Goal: Download file/media

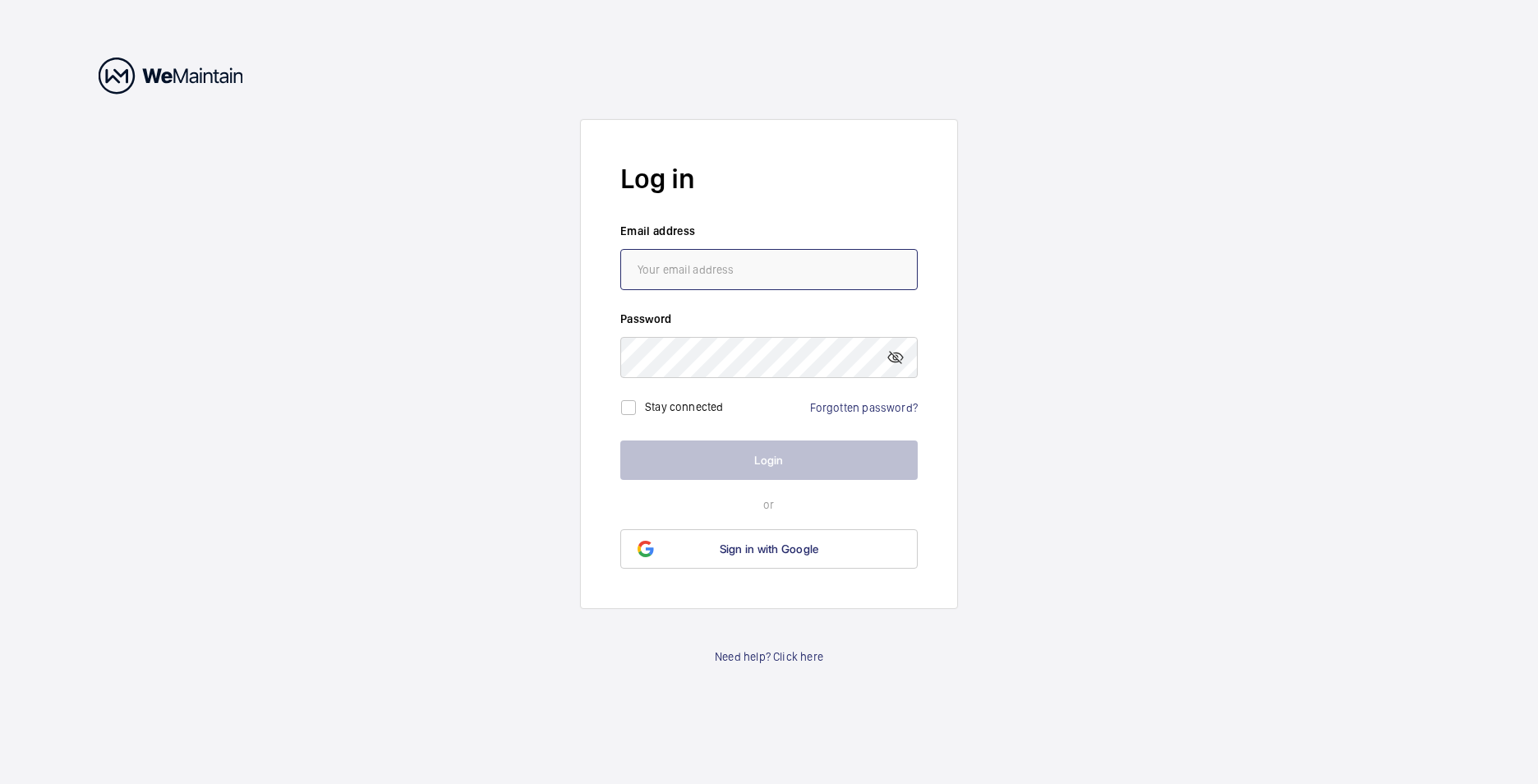
type input "[PERSON_NAME][EMAIL_ADDRESS][DOMAIN_NAME]"
click at [771, 455] on button "Login" at bounding box center [769, 460] width 297 height 39
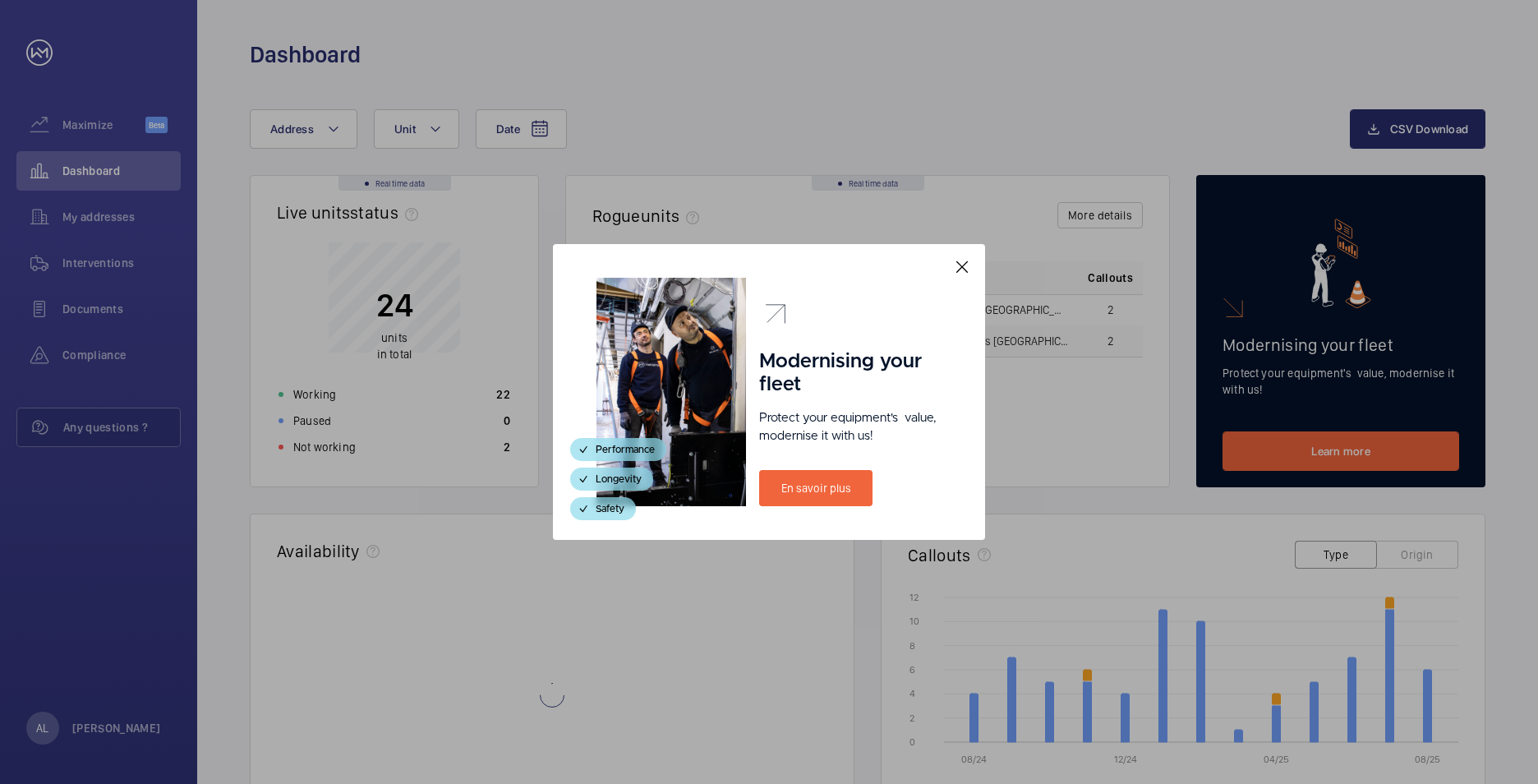
click at [967, 262] on mat-icon at bounding box center [961, 266] width 19 height 19
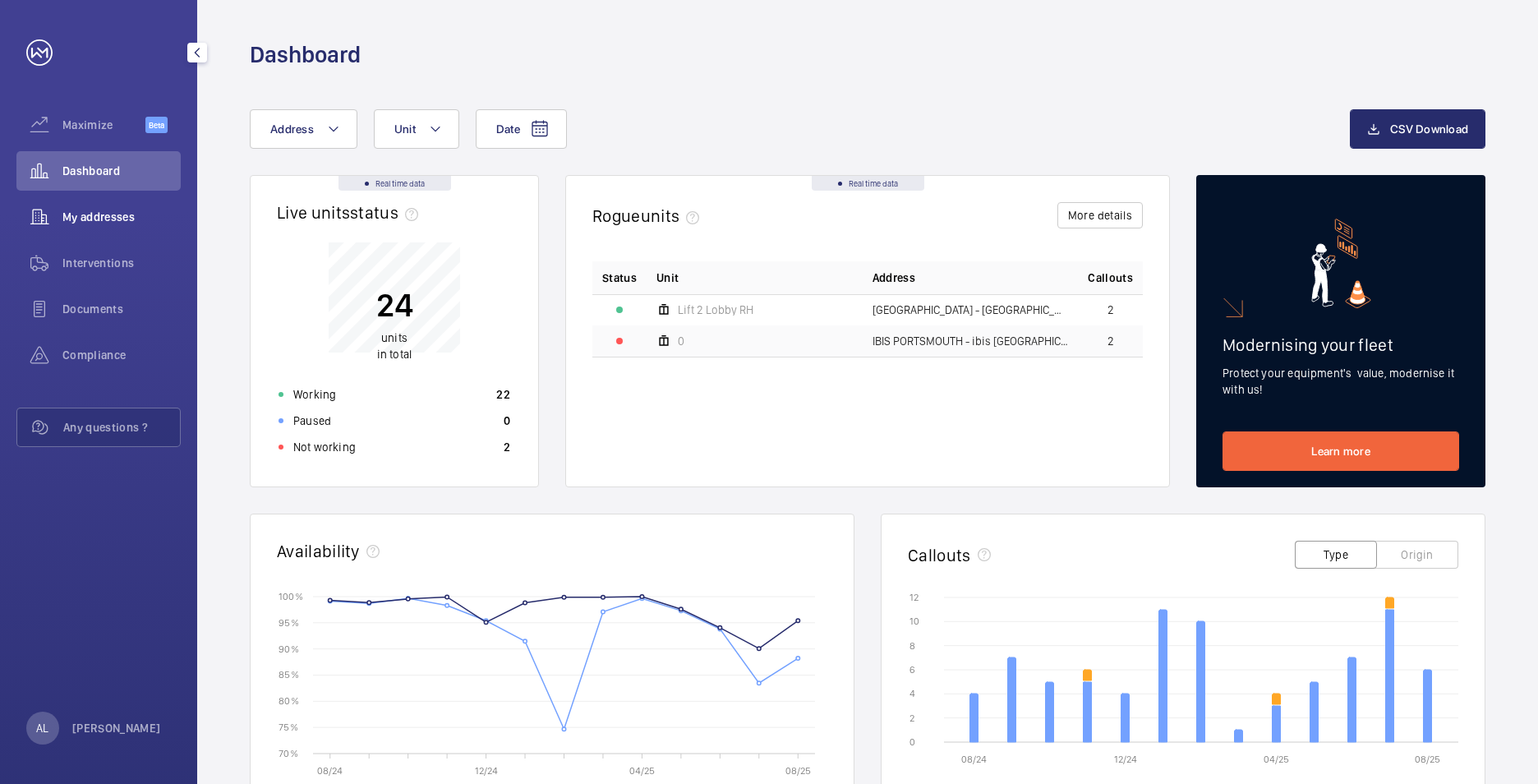
click at [69, 211] on span "My addresses" at bounding box center [121, 217] width 118 height 17
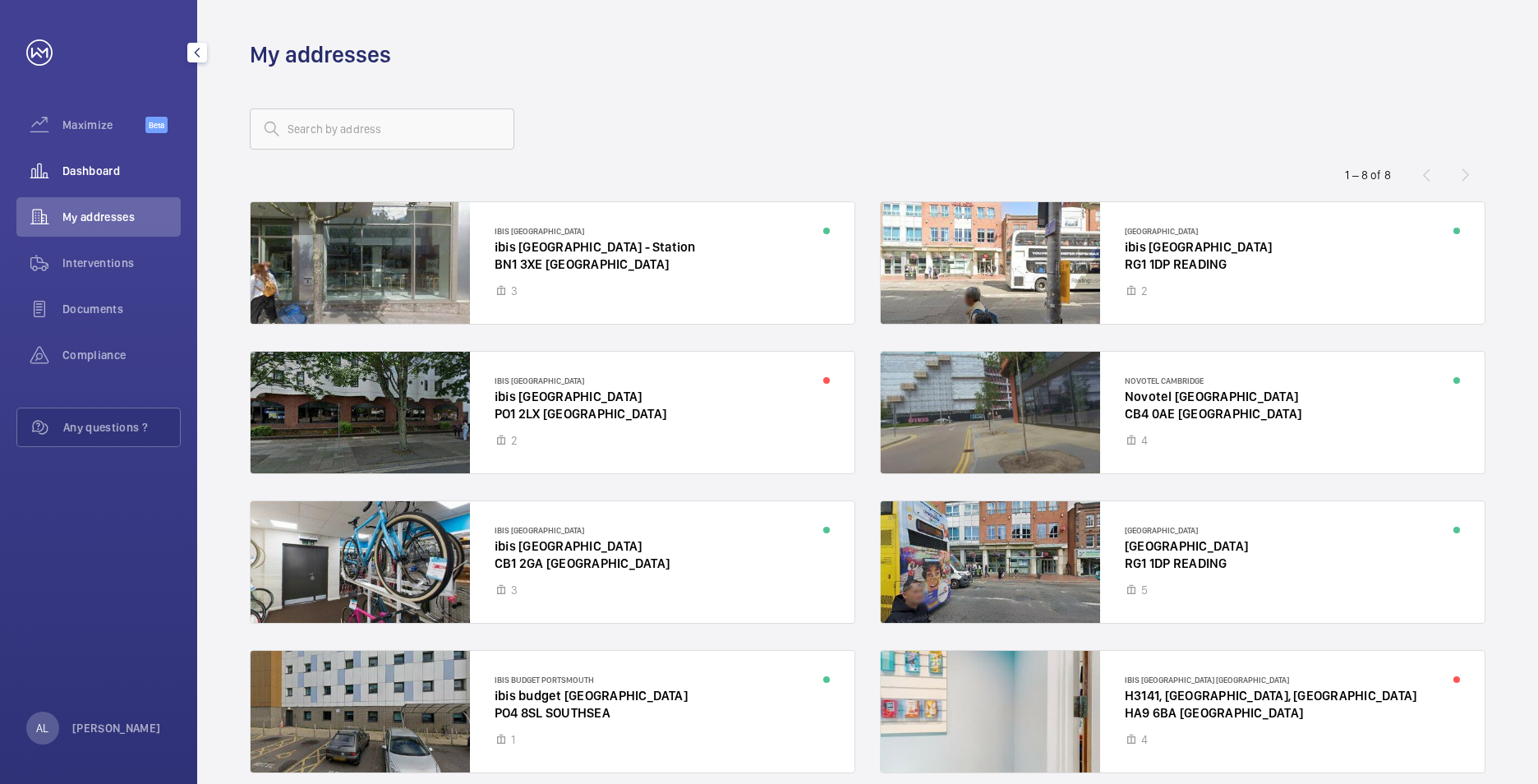
click at [90, 166] on span "Dashboard" at bounding box center [121, 171] width 118 height 17
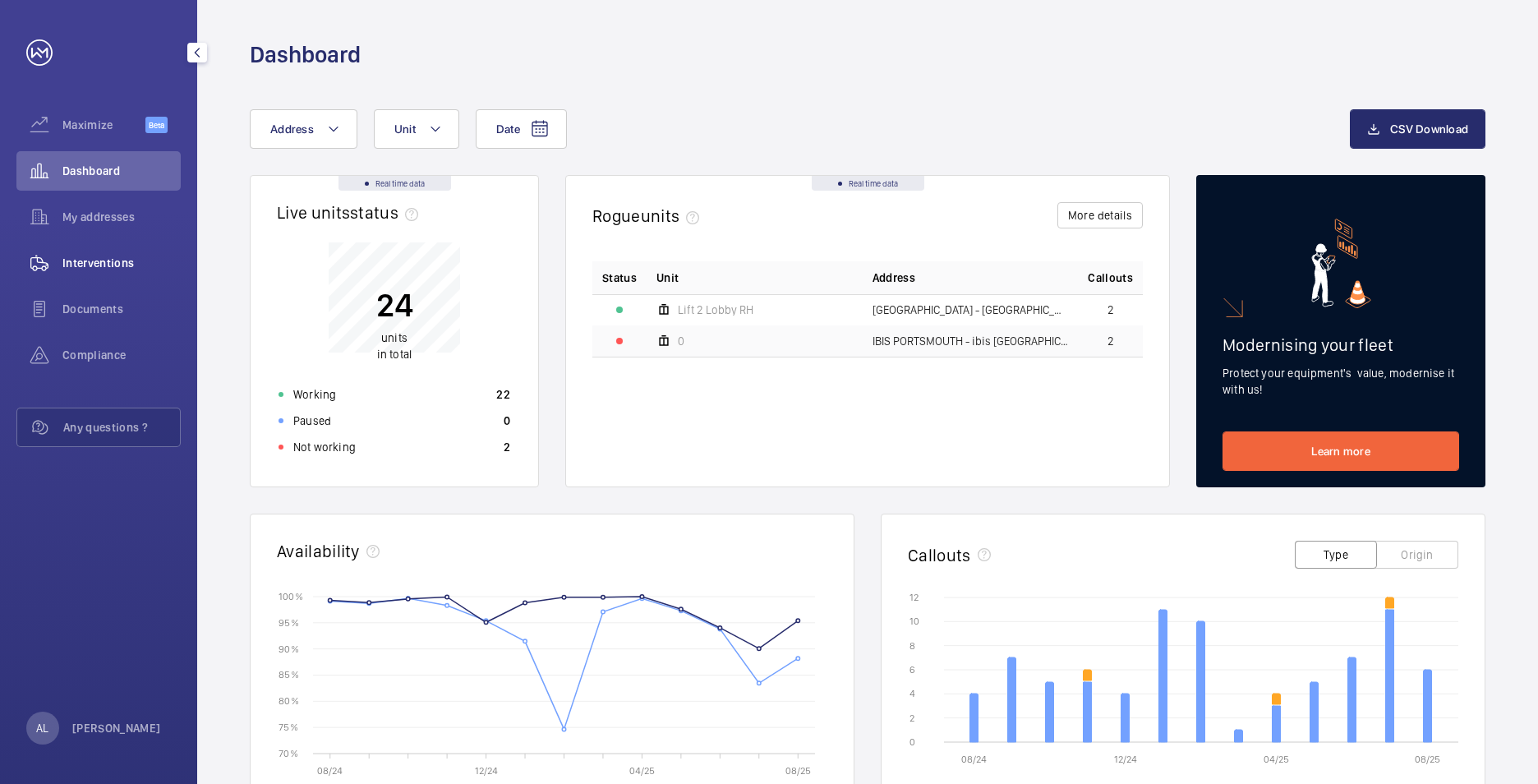
click at [114, 262] on span "Interventions" at bounding box center [121, 263] width 118 height 17
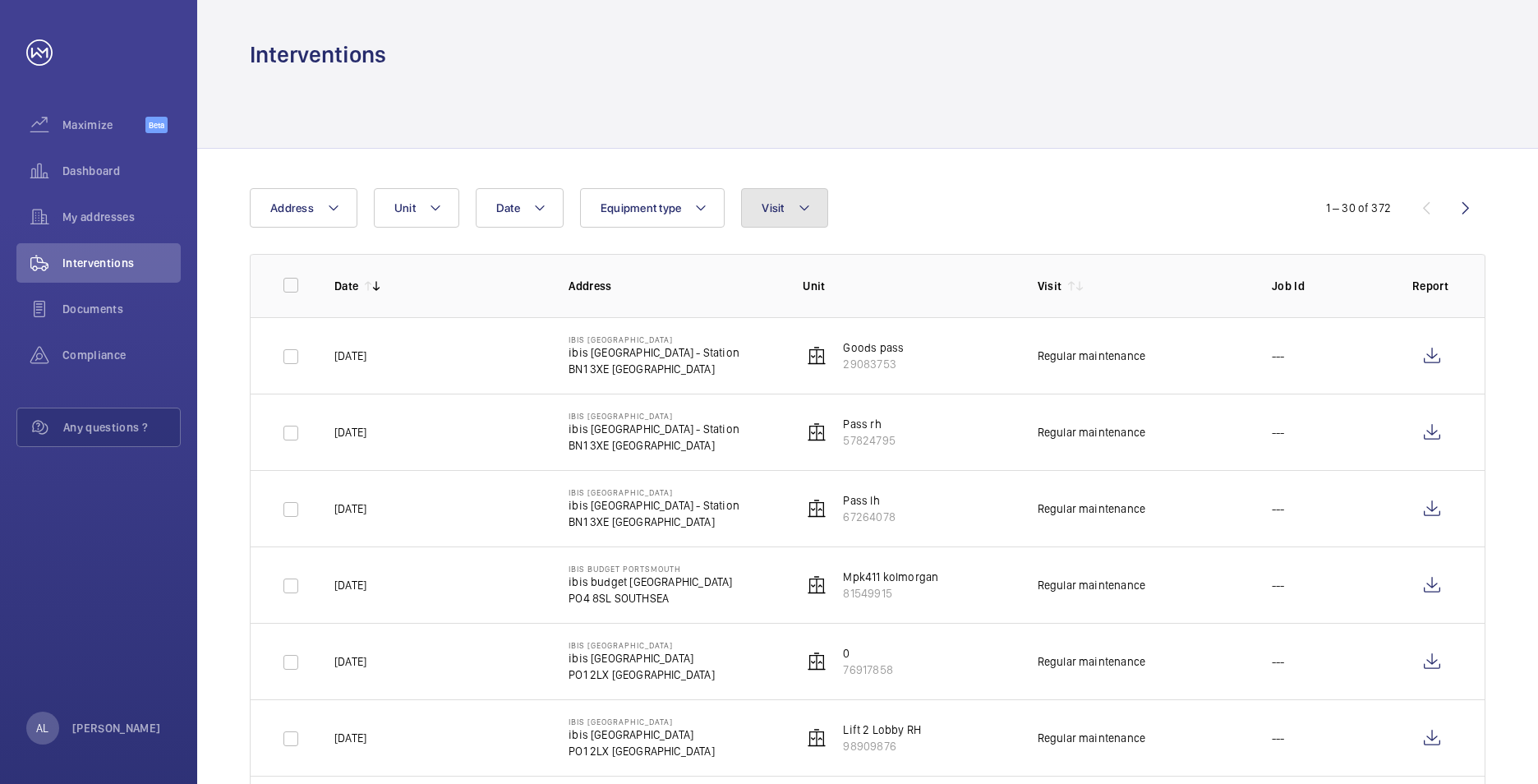
click at [795, 215] on button "Visit" at bounding box center [784, 207] width 86 height 39
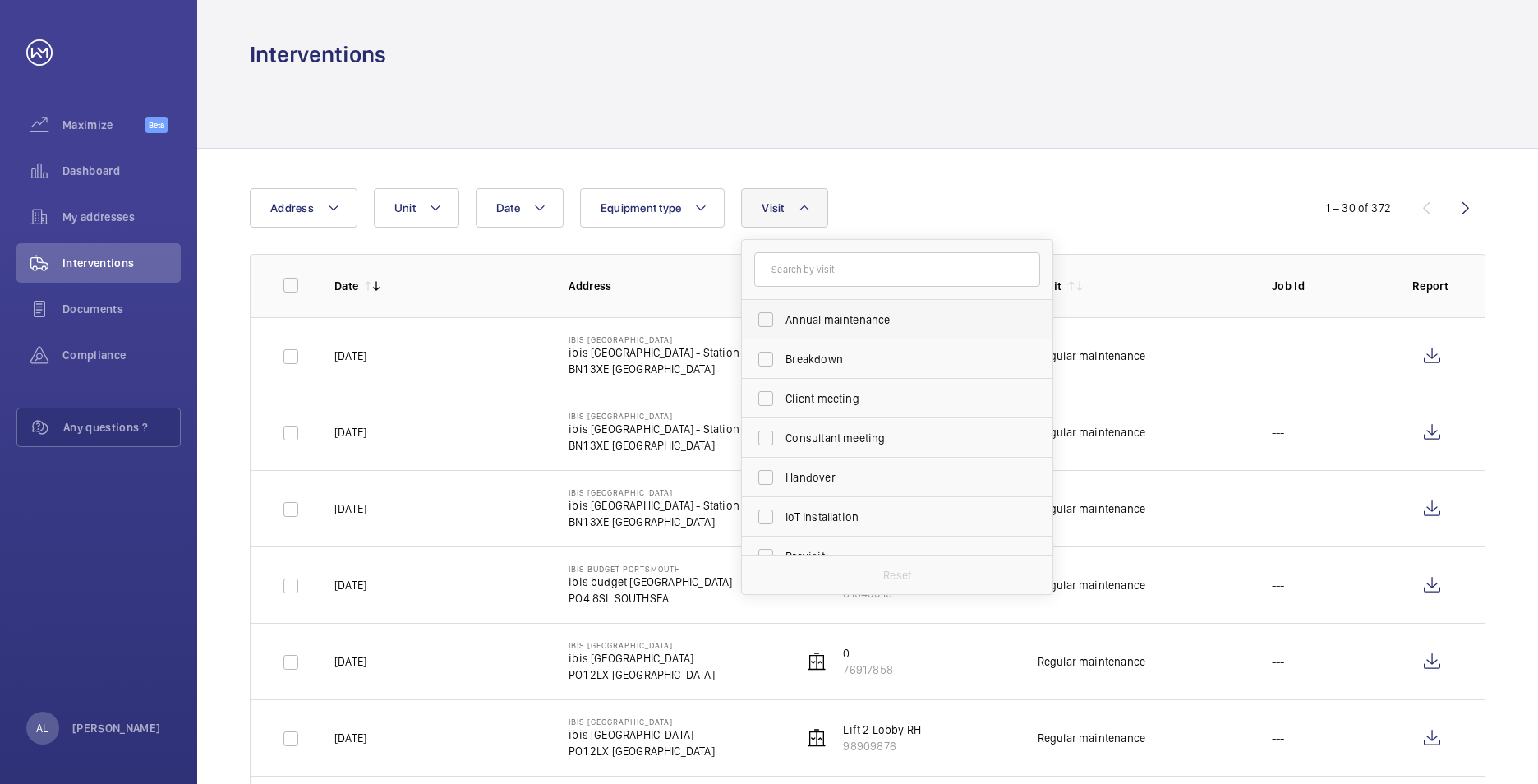
click at [767, 315] on label "Annual maintenance" at bounding box center [884, 319] width 286 height 39
click at [767, 315] on input "Annual maintenance" at bounding box center [766, 319] width 33 height 33
checkbox input "true"
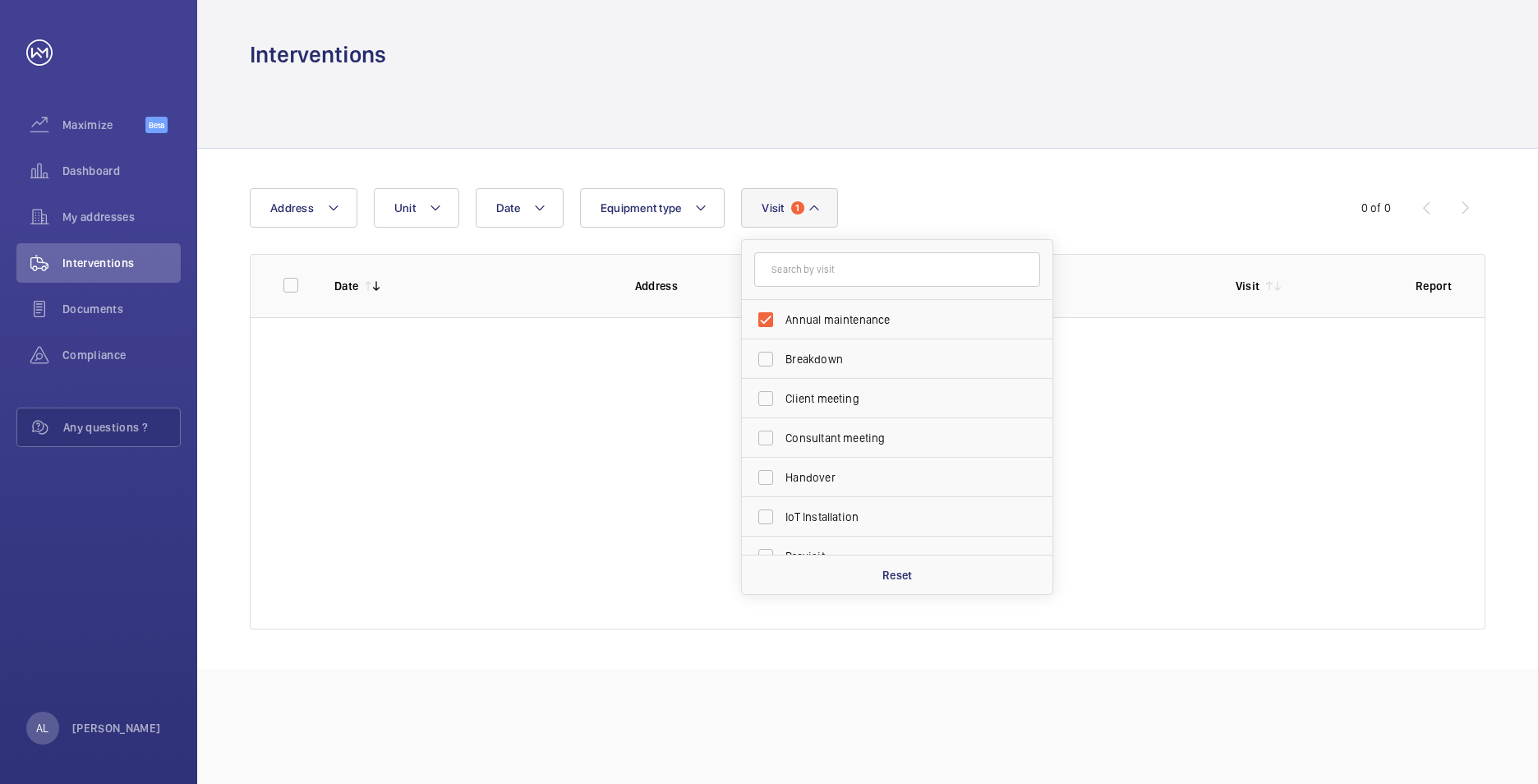
click at [557, 238] on wm-front-table "Date Address Unit Equipment type Visit 1 Annual maintenance Breakdown Client me…" at bounding box center [868, 409] width 1236 height 442
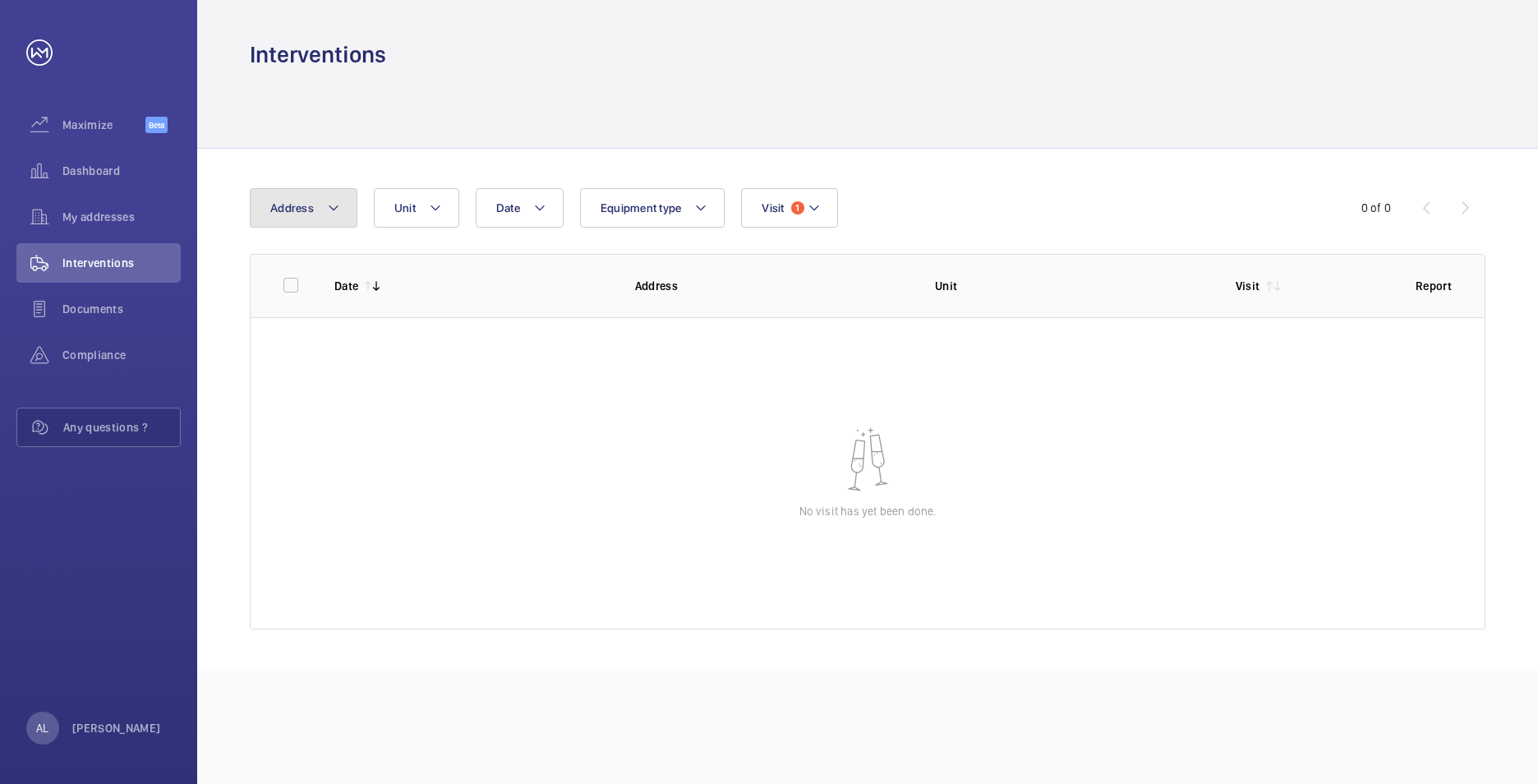
click at [324, 207] on button "Address" at bounding box center [303, 207] width 107 height 39
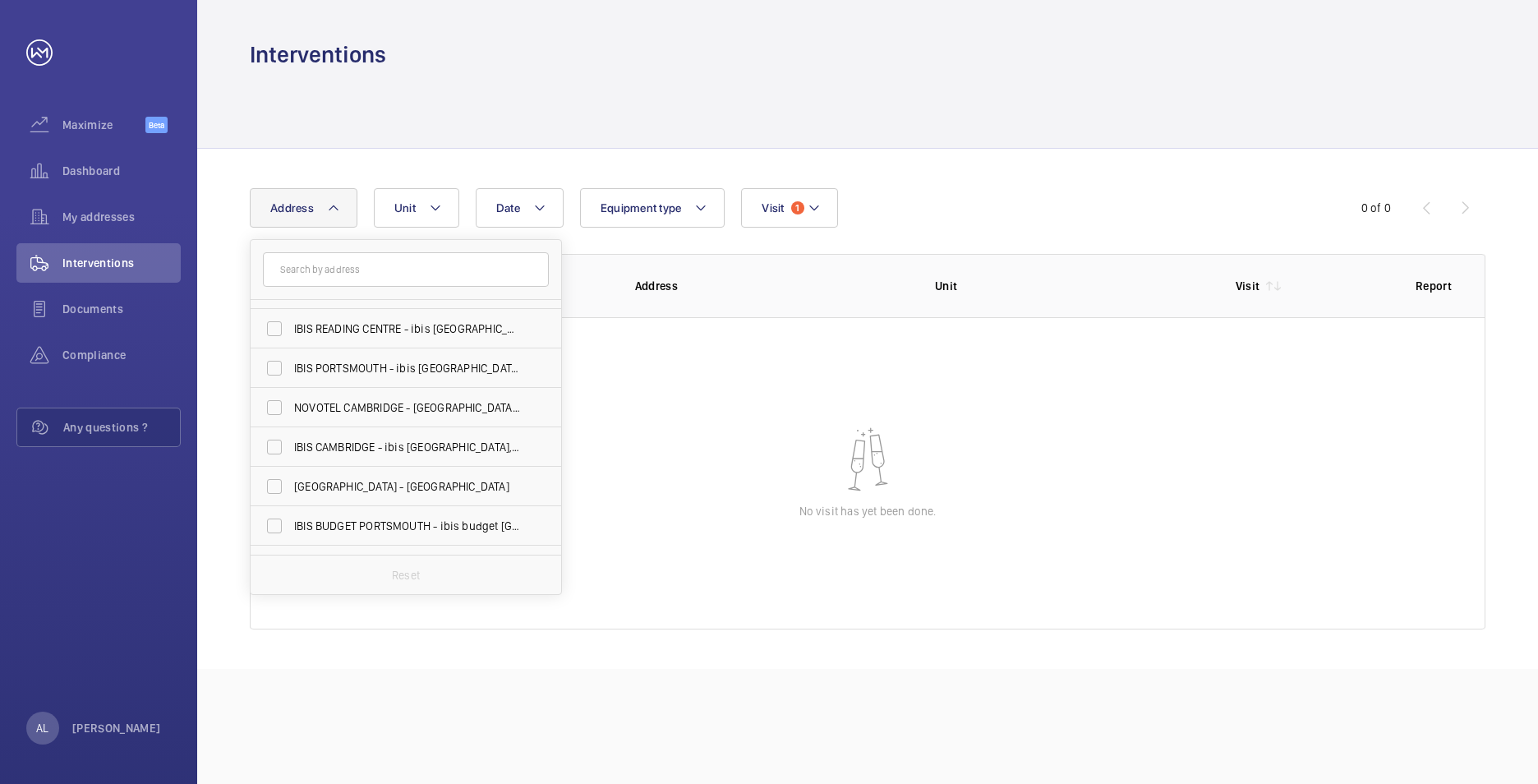
scroll to position [61, 0]
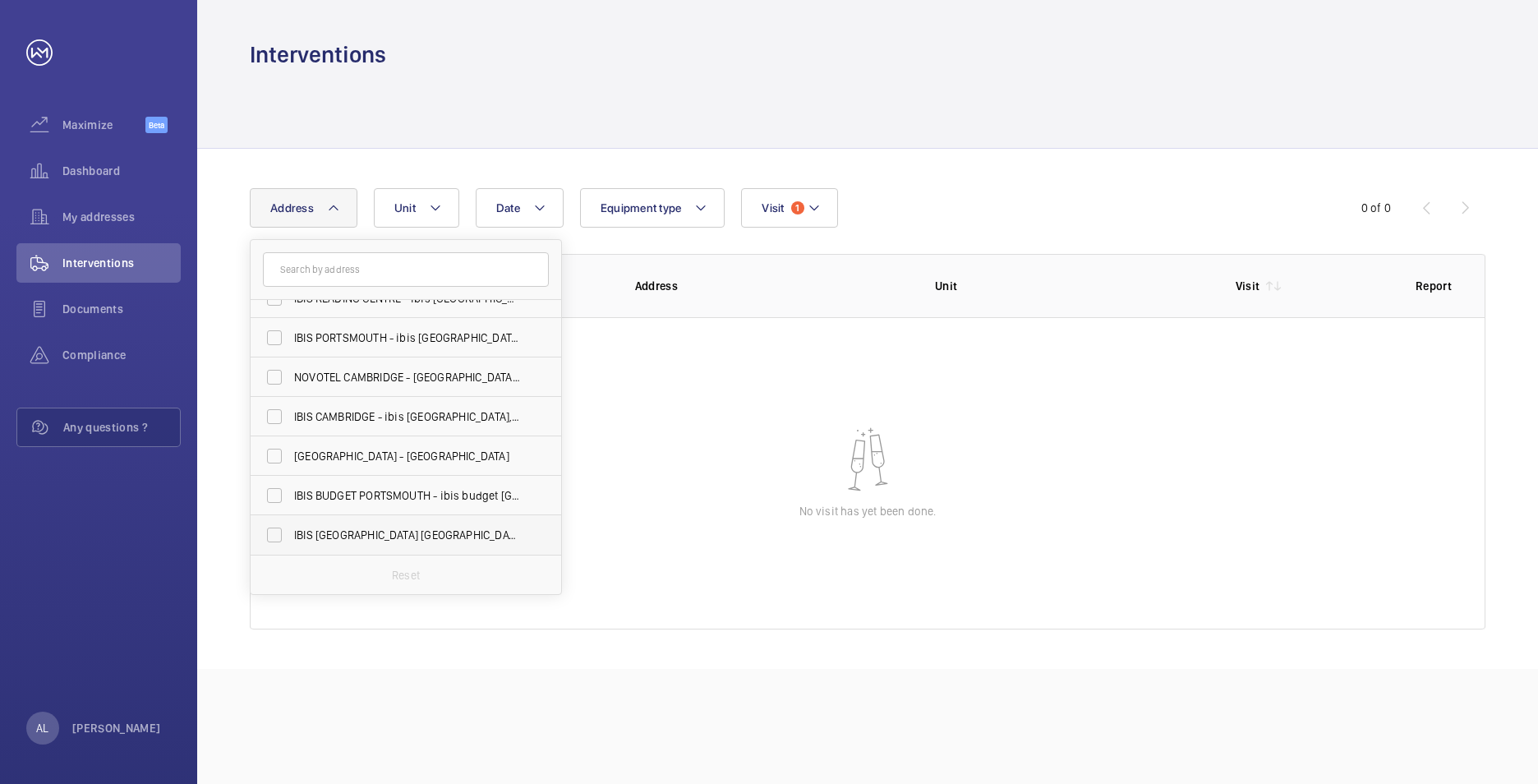
click at [384, 529] on span "IBIS [GEOGRAPHIC_DATA] [GEOGRAPHIC_DATA] - H3141, IBIS [STREET_ADDRESS]" at bounding box center [407, 535] width 226 height 17
click at [291, 529] on input "IBIS [GEOGRAPHIC_DATA] [GEOGRAPHIC_DATA] - H3141, IBIS [STREET_ADDRESS]" at bounding box center [275, 535] width 33 height 33
checkbox input "true"
click at [999, 194] on div "Date Address 1 [GEOGRAPHIC_DATA] - ibis [GEOGRAPHIC_DATA] [GEOGRAPHIC_DATA] - […" at bounding box center [769, 207] width 1038 height 39
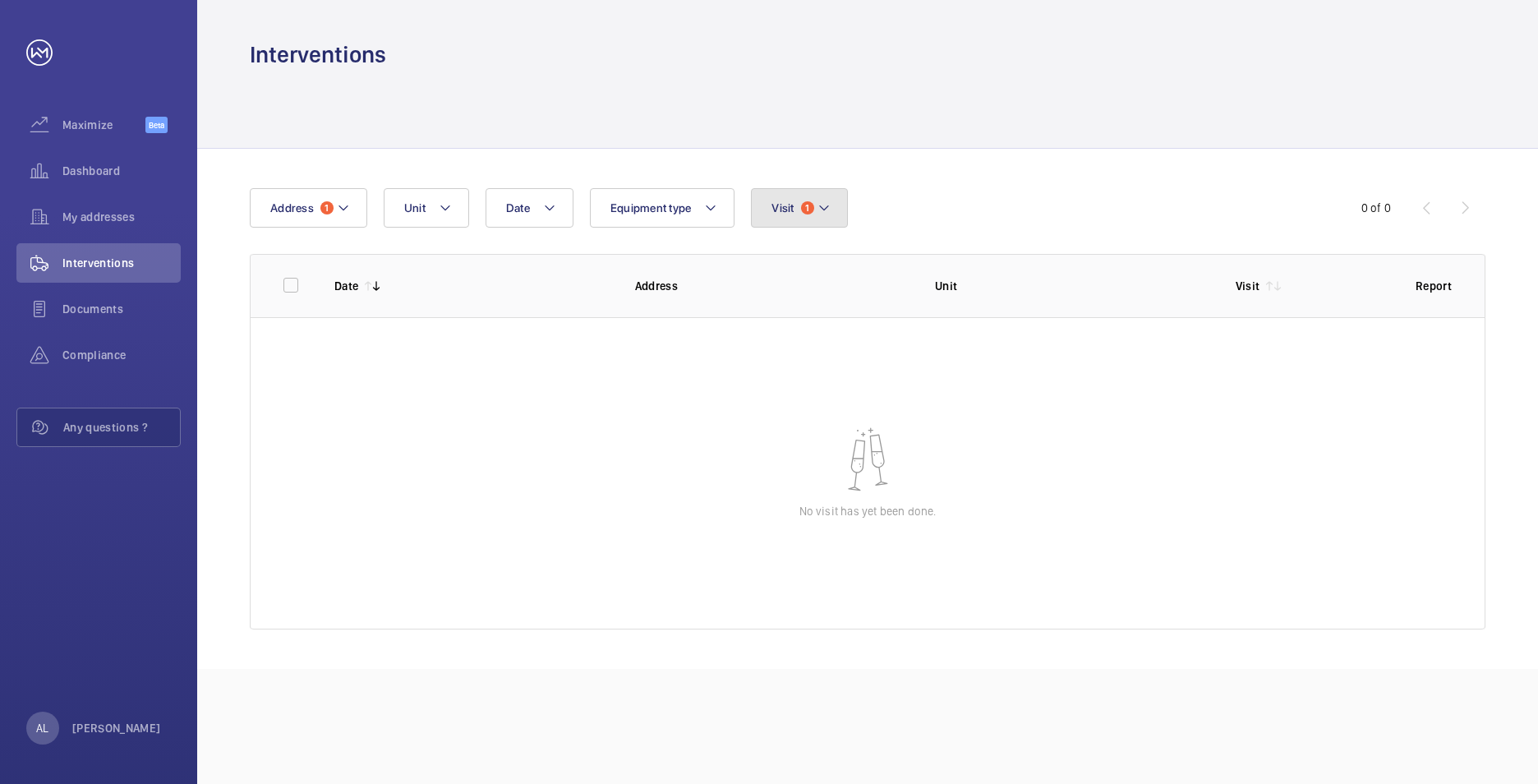
click at [817, 207] on mat-icon at bounding box center [824, 207] width 13 height 19
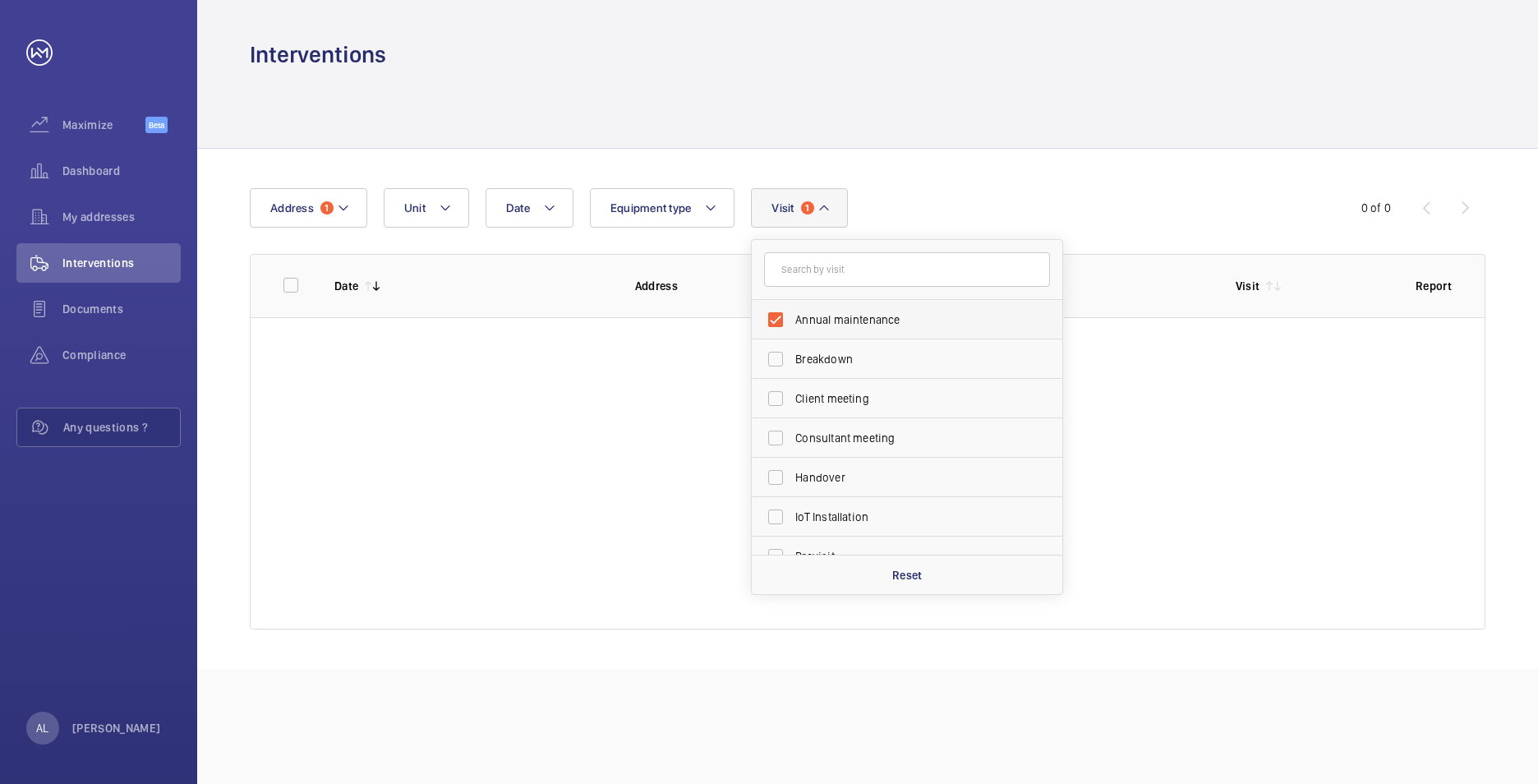
click at [780, 324] on label "Annual maintenance" at bounding box center [894, 319] width 286 height 39
click at [780, 324] on input "Annual maintenance" at bounding box center [776, 319] width 33 height 33
checkbox input "false"
click at [927, 221] on div "Date Address 1 Unit Equipment type Visit Annual maintenance Breakdown Client me…" at bounding box center [769, 207] width 1038 height 39
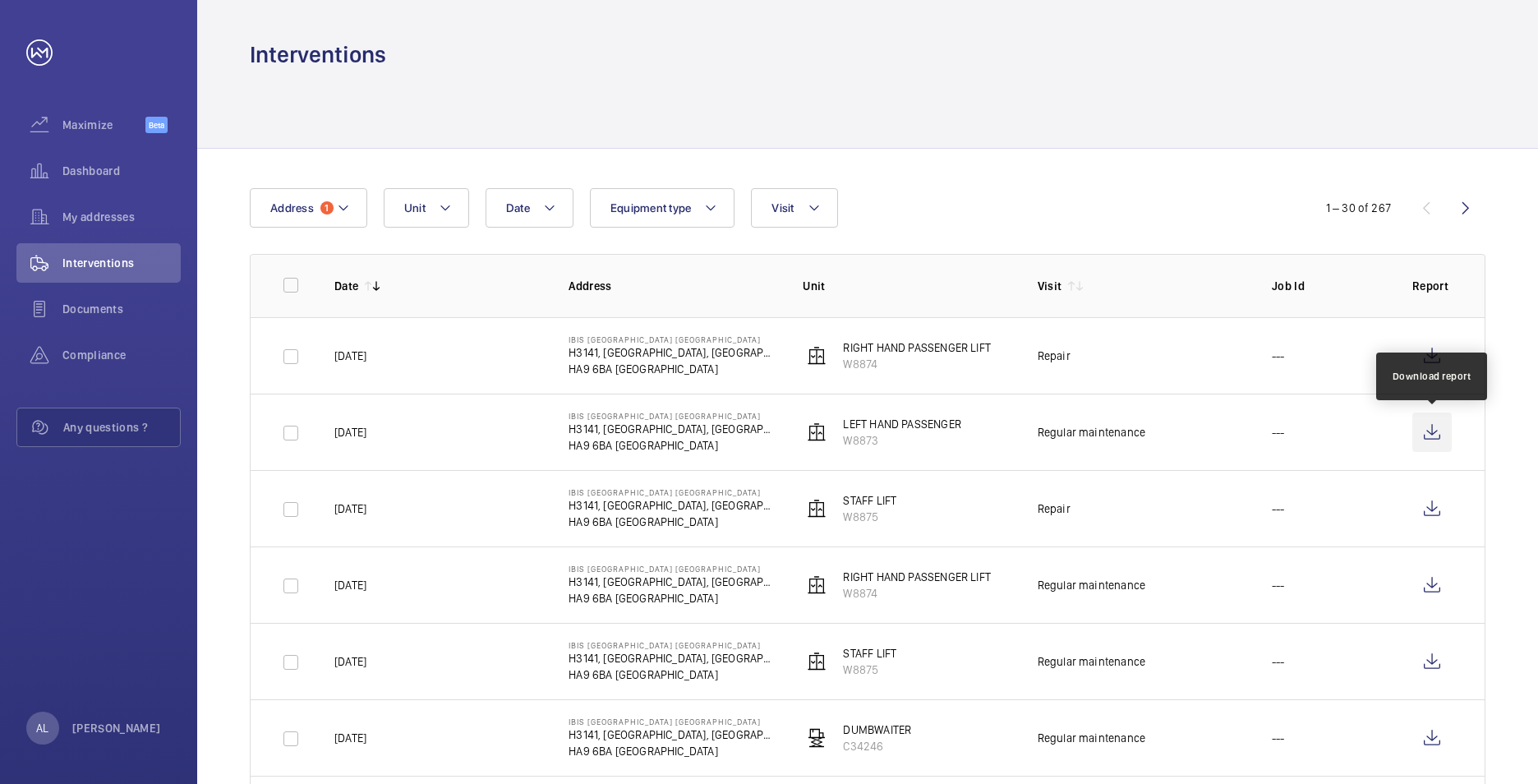
click at [1429, 434] on wm-front-icon-button at bounding box center [1431, 431] width 39 height 39
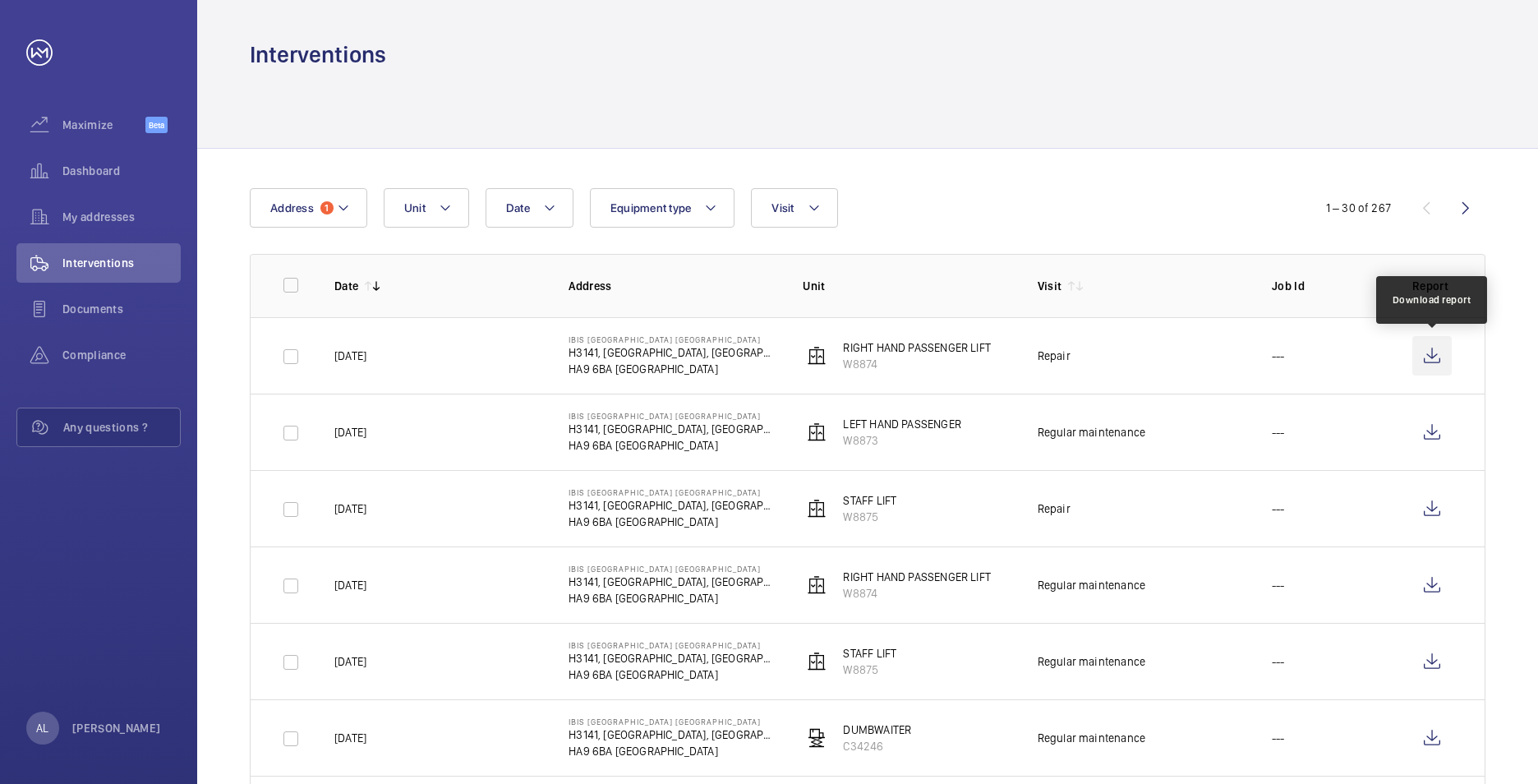
click at [1427, 352] on wm-front-icon-button at bounding box center [1431, 355] width 39 height 39
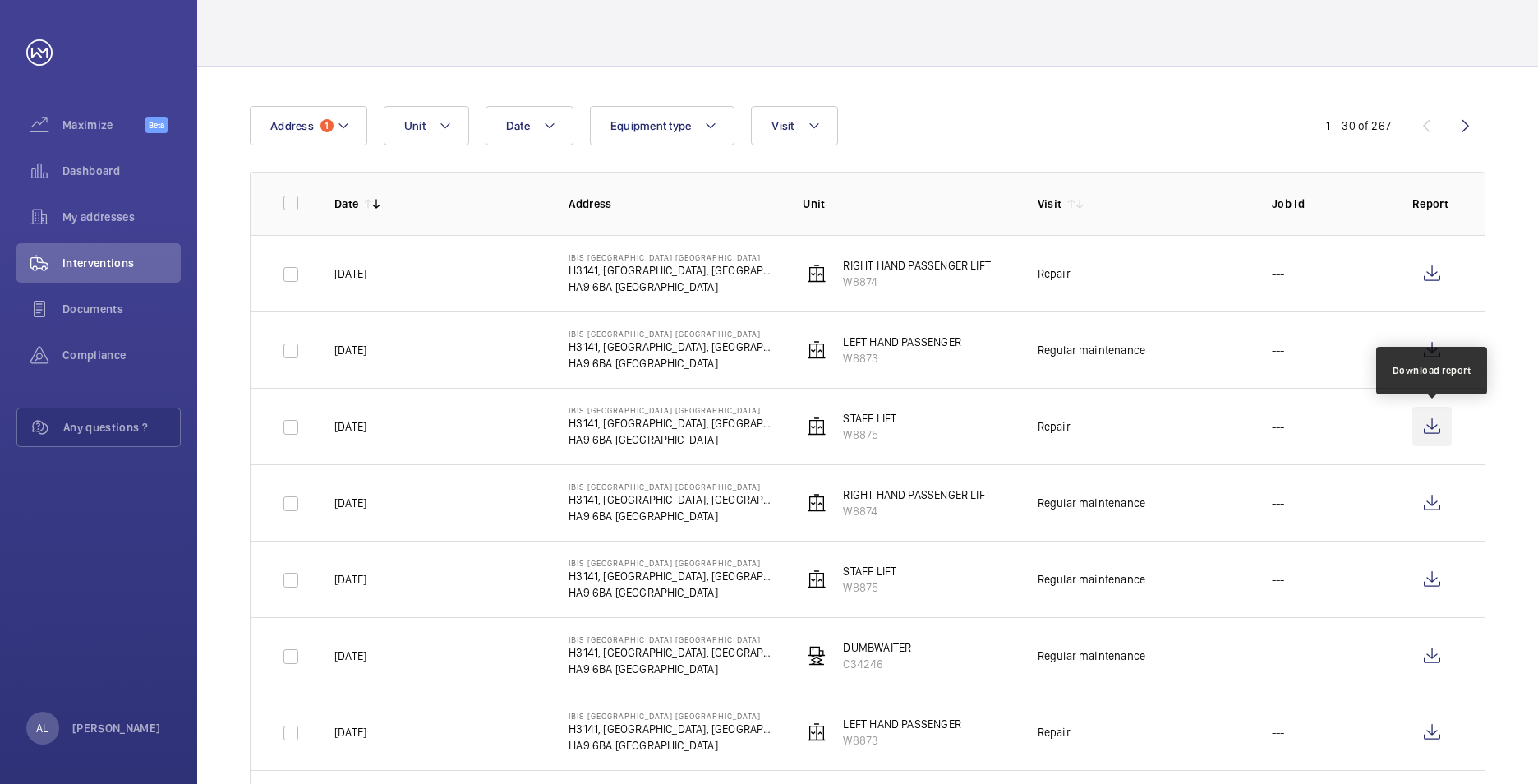
click at [1437, 425] on wm-front-icon-button at bounding box center [1431, 426] width 39 height 39
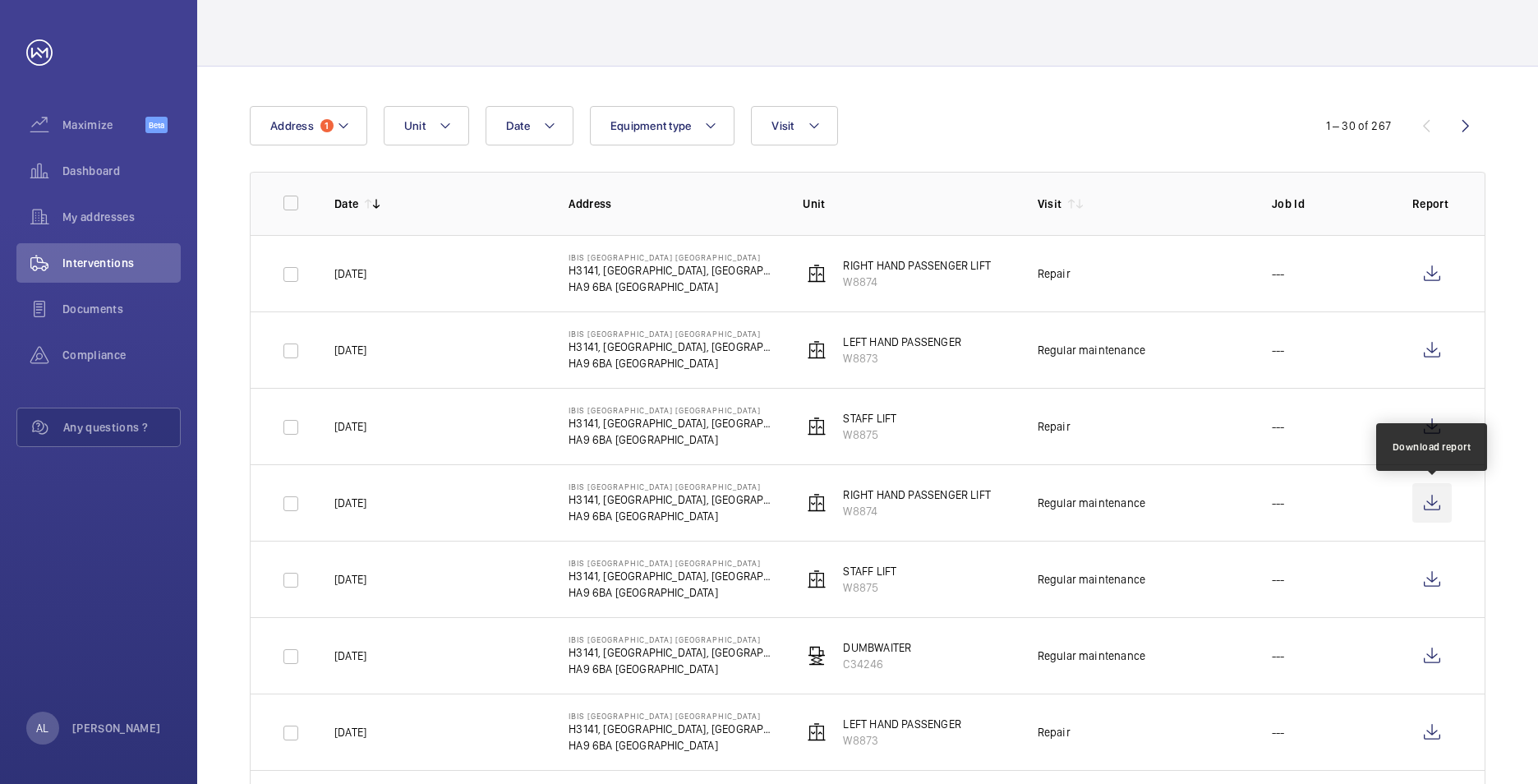
click at [1435, 501] on wm-front-icon-button at bounding box center [1431, 502] width 39 height 39
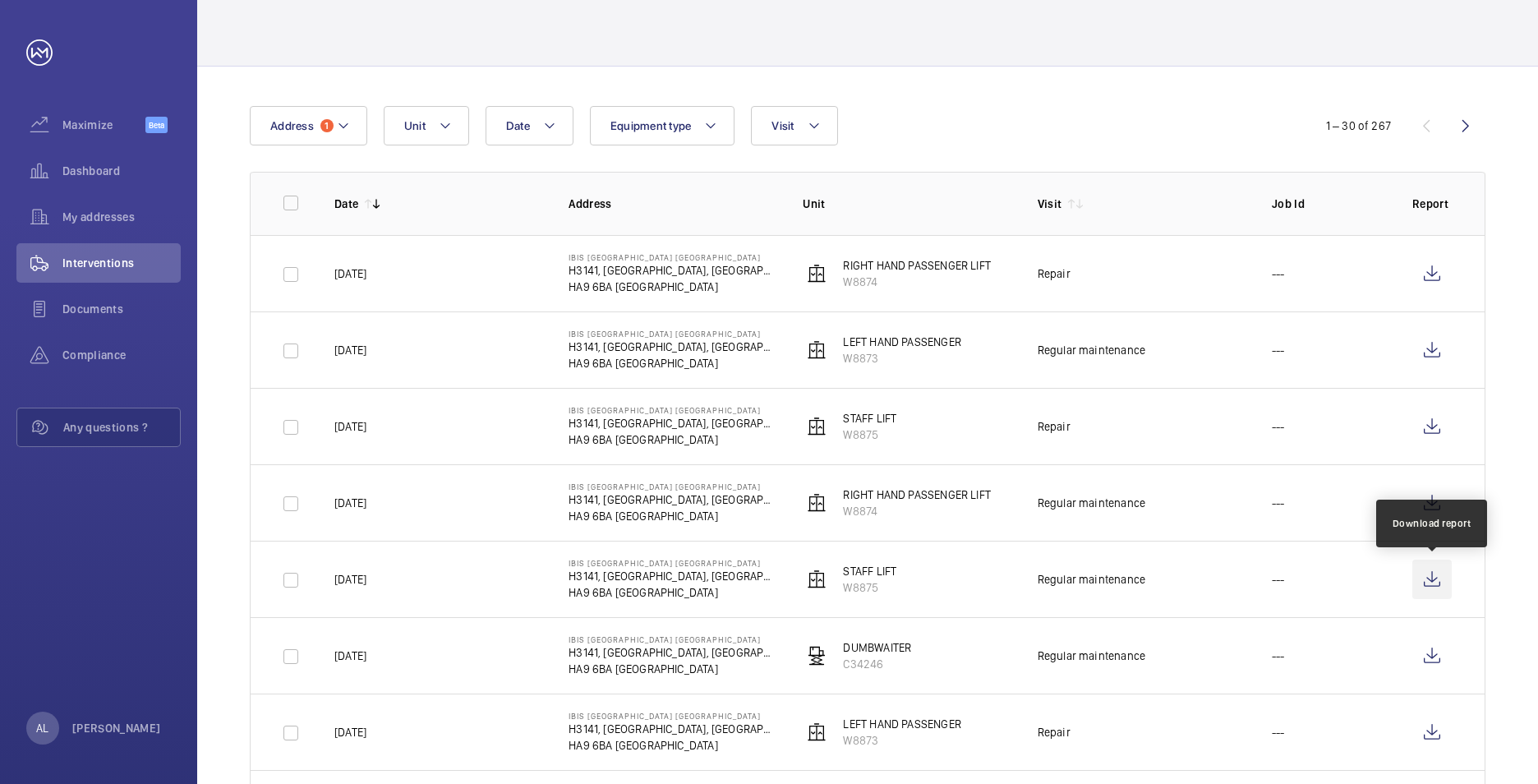
click at [1434, 577] on wm-front-icon-button at bounding box center [1431, 578] width 39 height 39
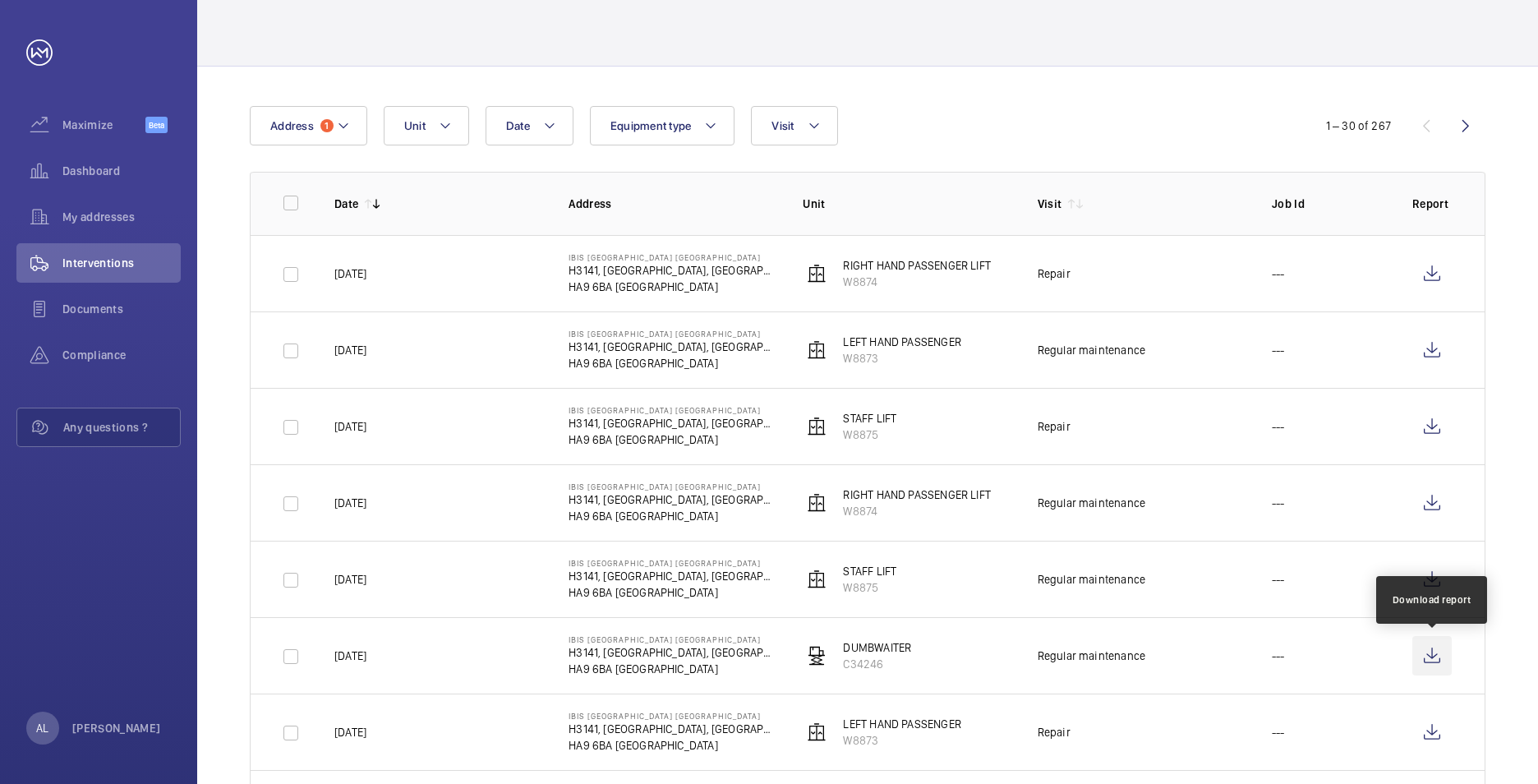
click at [1426, 652] on wm-front-icon-button at bounding box center [1431, 655] width 39 height 39
